Goal: Information Seeking & Learning: Learn about a topic

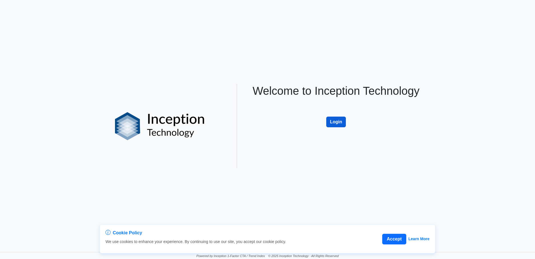
click at [332, 121] on button "Login" at bounding box center [336, 121] width 20 height 11
click at [337, 125] on button "Login" at bounding box center [336, 121] width 20 height 11
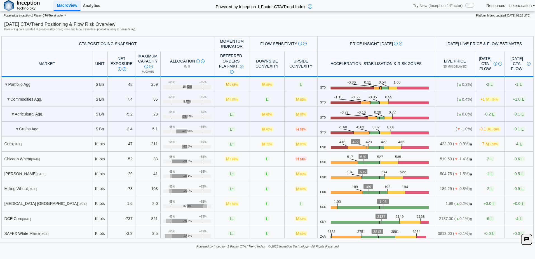
click at [89, 9] on link "Analytics" at bounding box center [92, 6] width 22 height 10
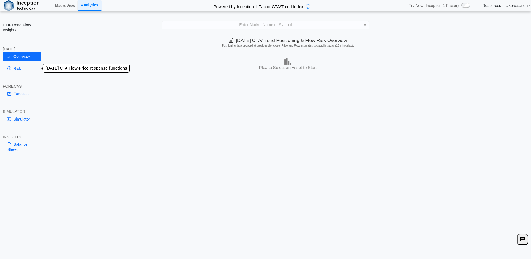
click at [14, 68] on link "Risk" at bounding box center [22, 69] width 38 height 10
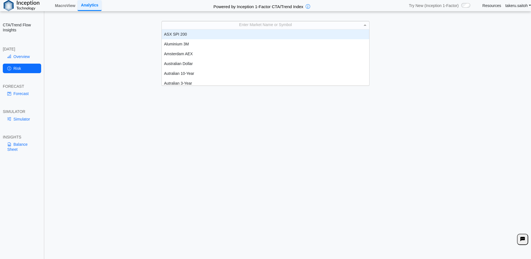
click at [239, 25] on div "Enter Market Name or Symbol" at bounding box center [265, 25] width 207 height 8
type input "****"
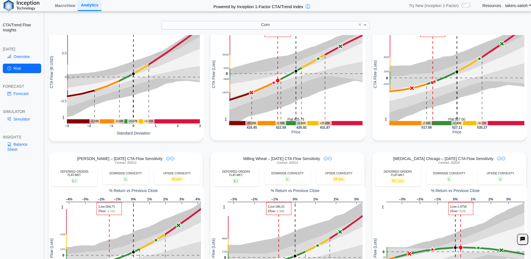
scroll to position [0, 0]
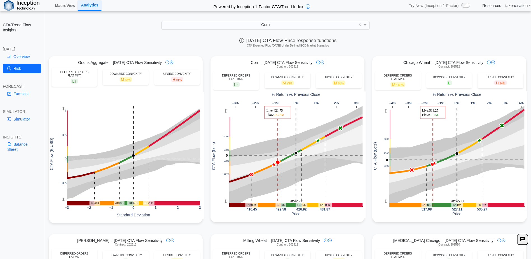
click at [254, 26] on div "Corn" at bounding box center [265, 25] width 207 height 8
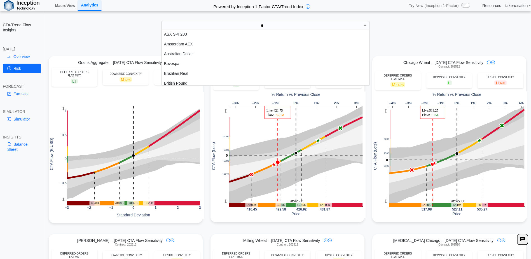
type input "***"
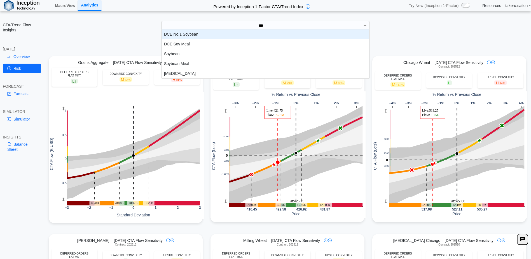
scroll to position [45, 203]
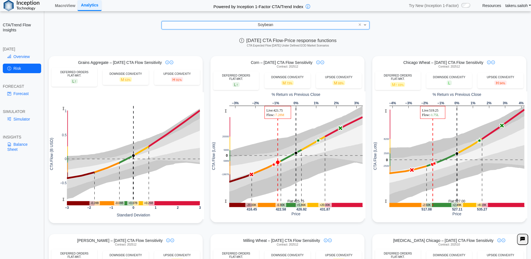
click at [272, 25] on span "Soybean" at bounding box center [265, 24] width 15 height 4
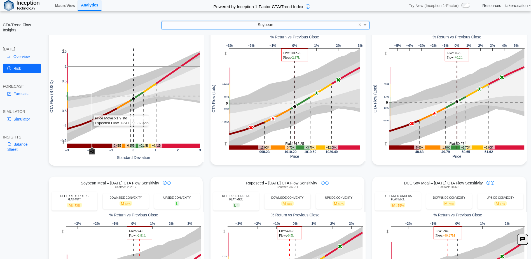
scroll to position [56, 0]
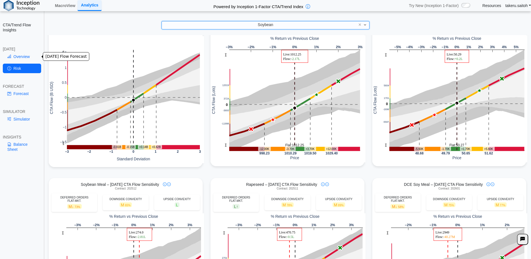
click at [20, 55] on link "Overview" at bounding box center [22, 57] width 38 height 10
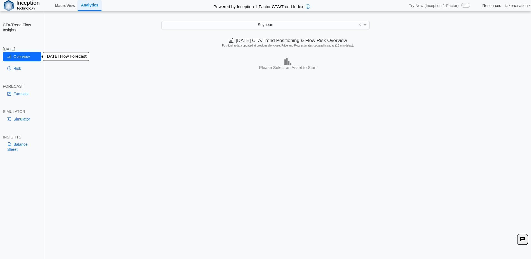
scroll to position [0, 0]
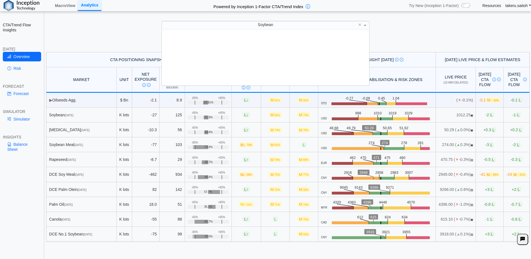
click at [272, 24] on span "Soybean" at bounding box center [265, 24] width 15 height 4
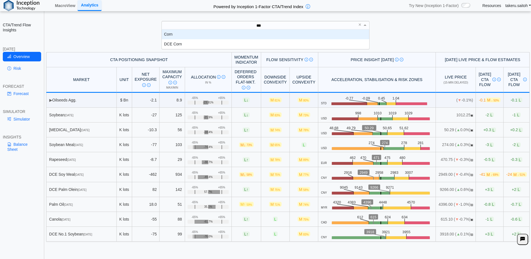
scroll to position [15, 203]
type input "****"
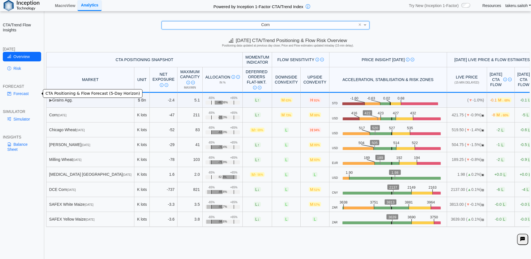
click at [23, 94] on link "Forecast" at bounding box center [22, 94] width 38 height 10
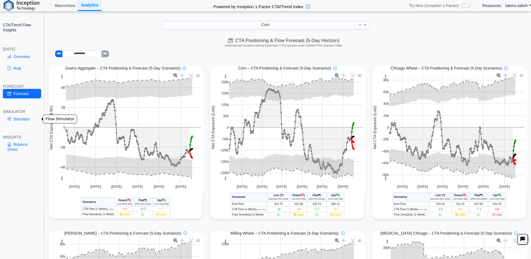
click at [25, 121] on link "Simulator" at bounding box center [22, 119] width 38 height 10
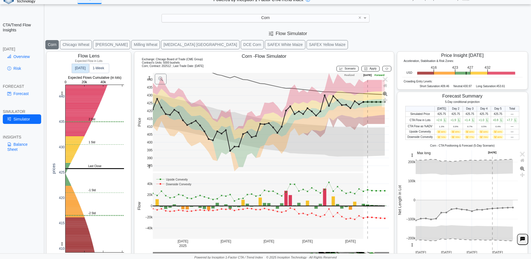
scroll to position [8, 0]
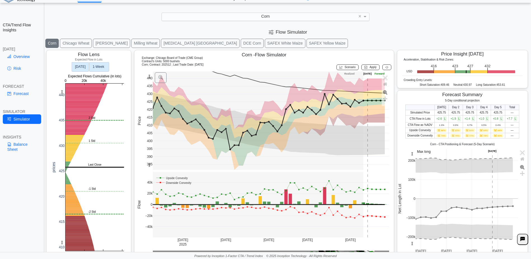
click at [100, 65] on text "1‑Week" at bounding box center [99, 67] width 12 height 4
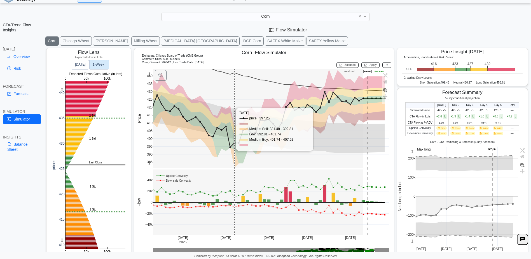
scroll to position [0, 0]
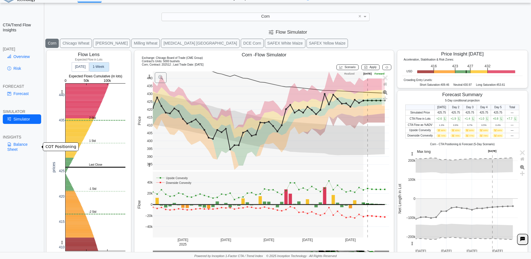
click at [21, 143] on link "Balance Sheet" at bounding box center [22, 146] width 38 height 15
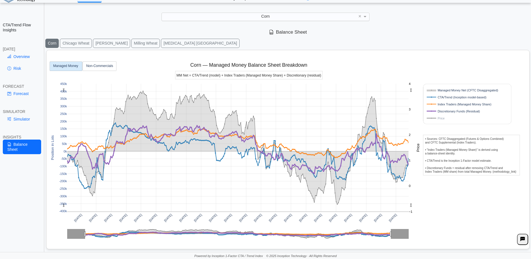
click at [426, 12] on div "**********" at bounding box center [265, 125] width 531 height 267
